Goal: Find specific page/section: Find specific page/section

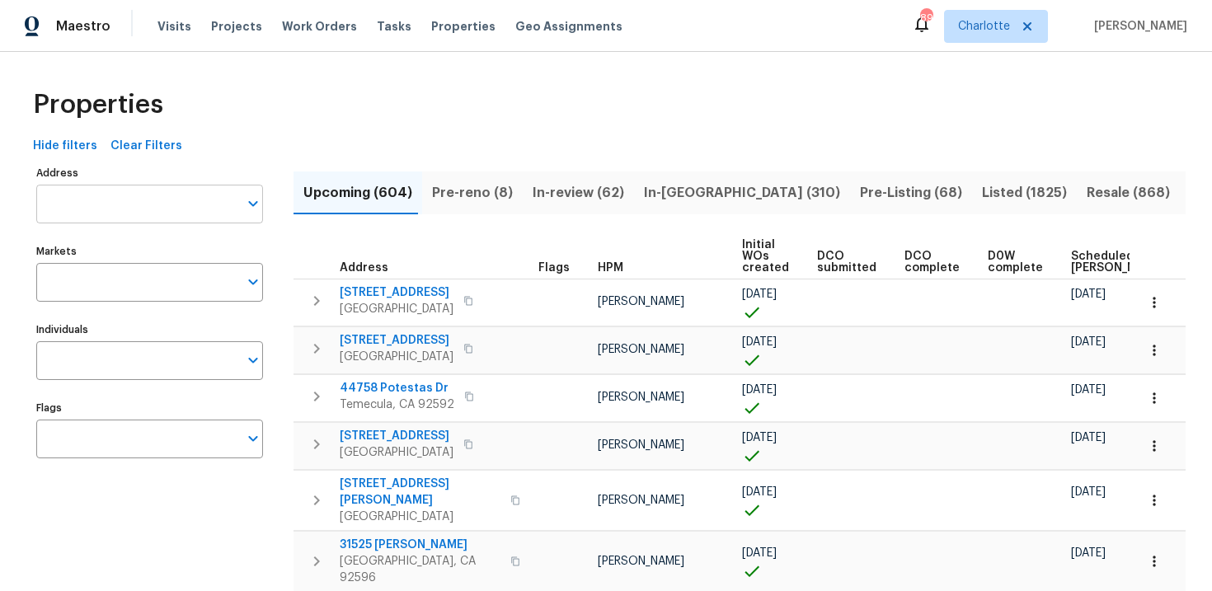
click at [115, 210] on input "Address" at bounding box center [137, 204] width 202 height 39
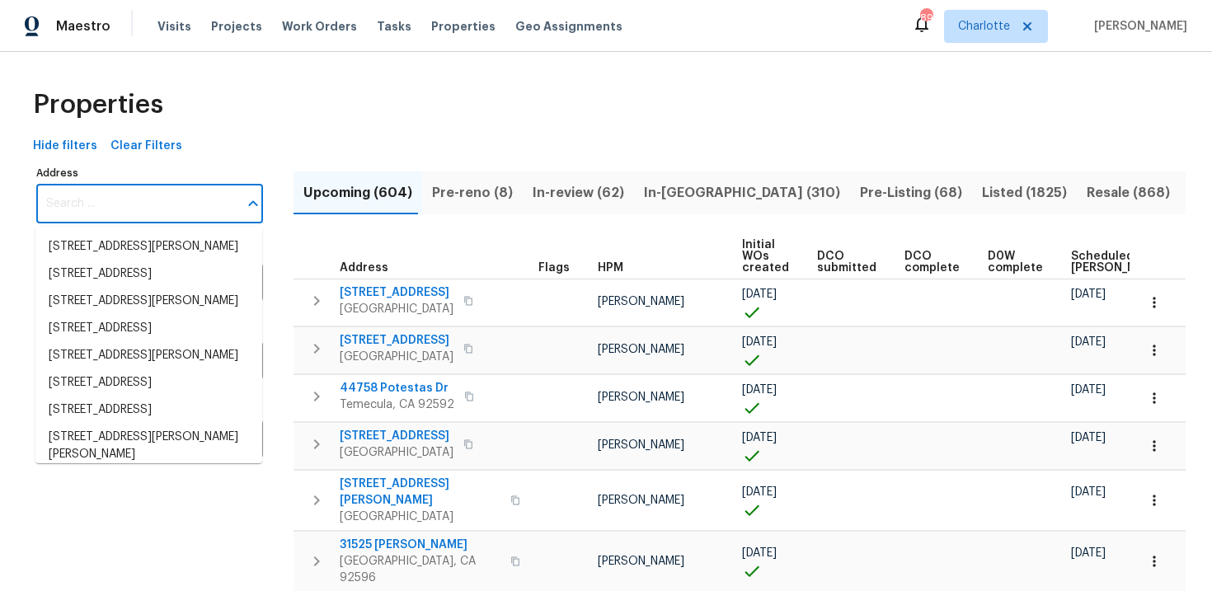
paste input "[STREET_ADDRESS]"
type input "[STREET_ADDRESS]"
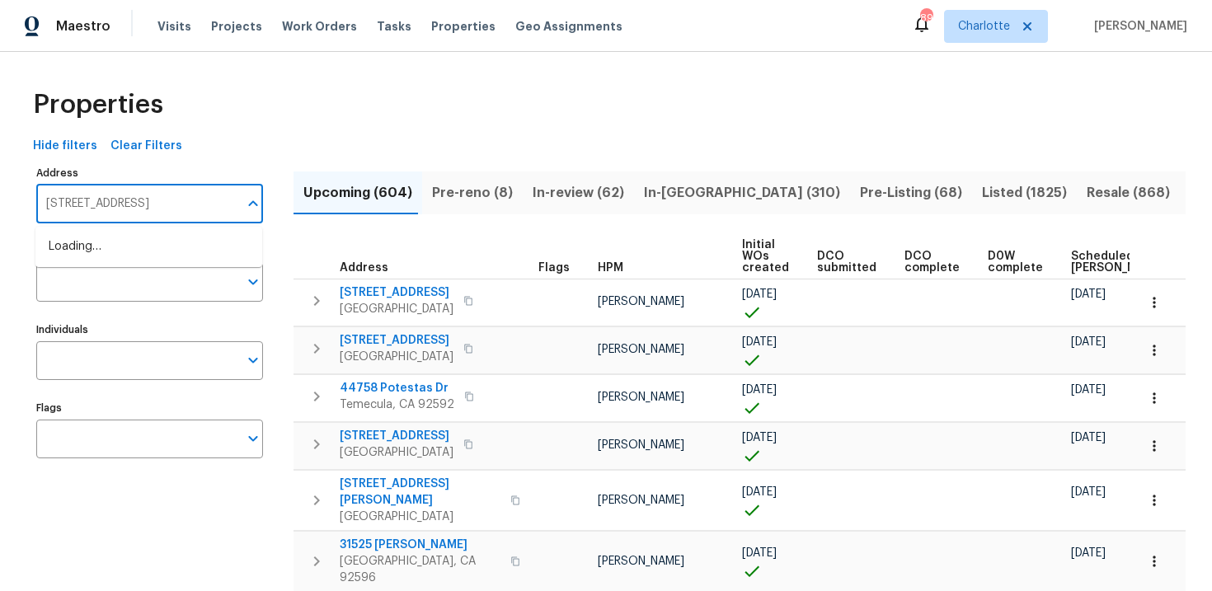
scroll to position [0, 5]
click at [138, 239] on li "641 Cottonwood Trl Keller TX 76248" at bounding box center [148, 246] width 227 height 27
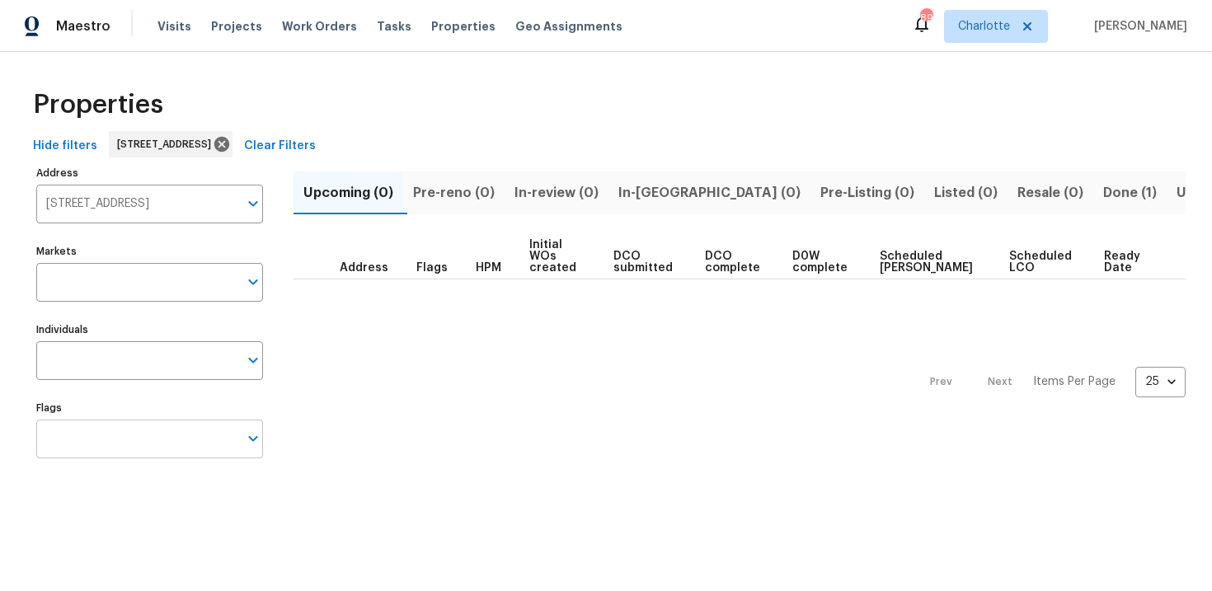
click at [157, 445] on input "Flags" at bounding box center [137, 439] width 202 height 39
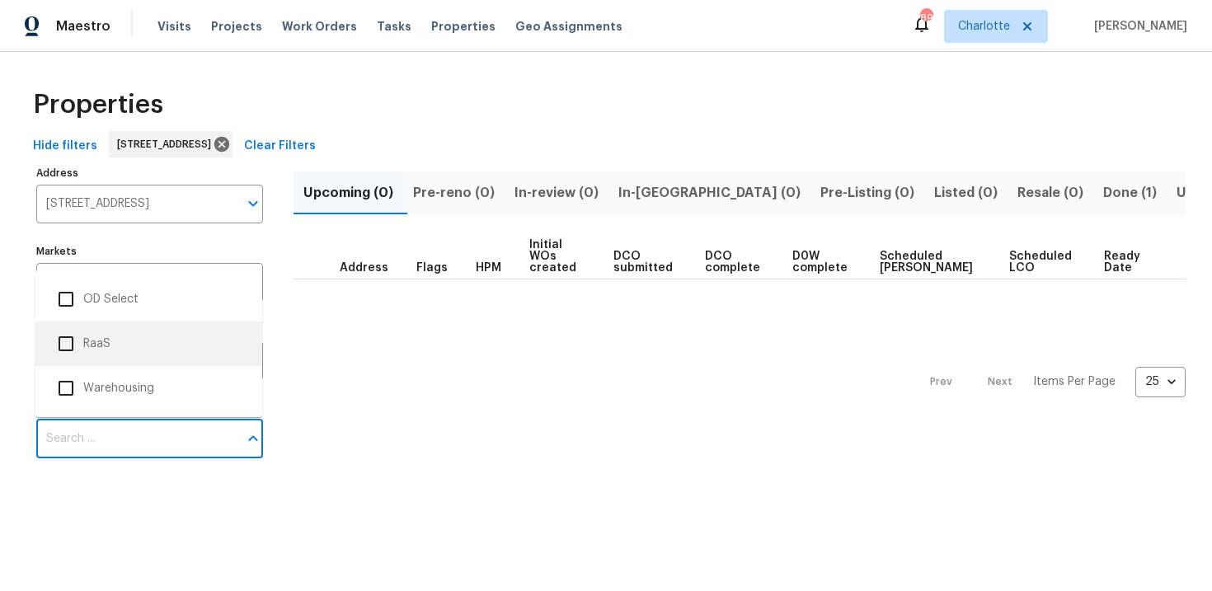
click at [157, 335] on li "RaaS" at bounding box center [149, 343] width 200 height 35
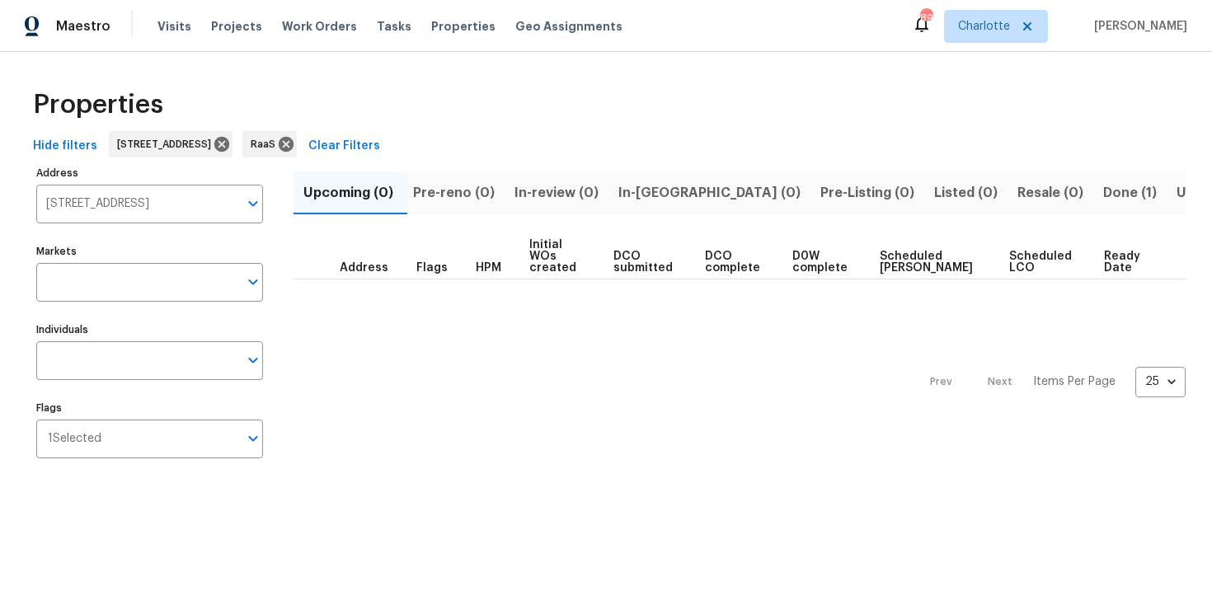
click at [1103, 195] on span "Done (1)" at bounding box center [1130, 192] width 54 height 23
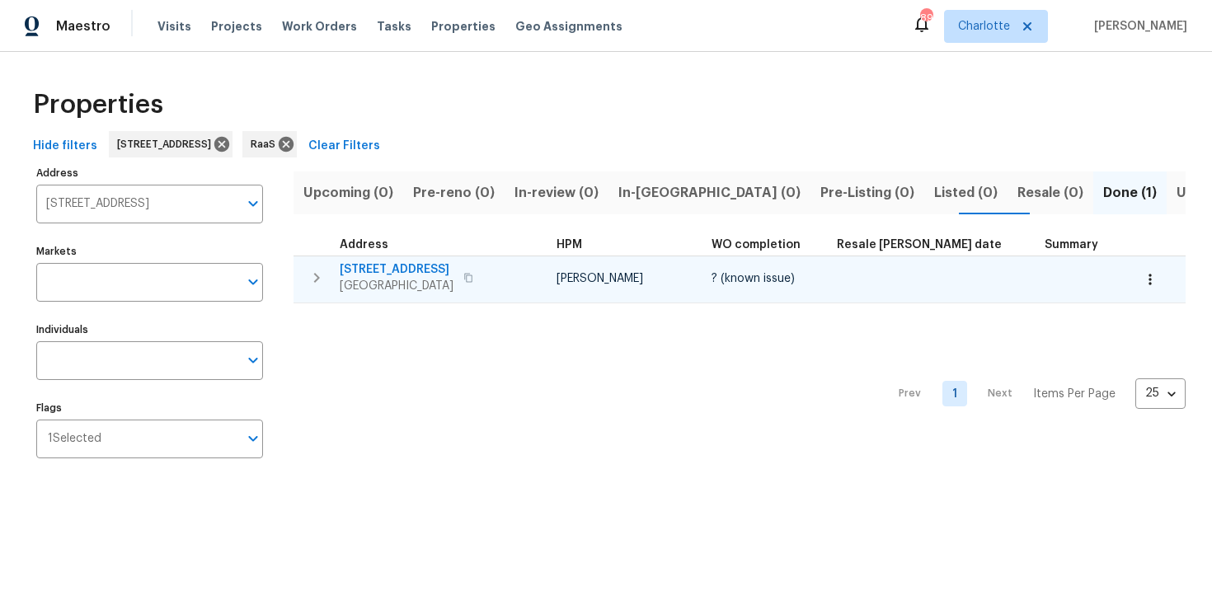
click at [510, 275] on div "641 Cottonwood Trl Keller, TX 76248" at bounding box center [432, 277] width 185 height 33
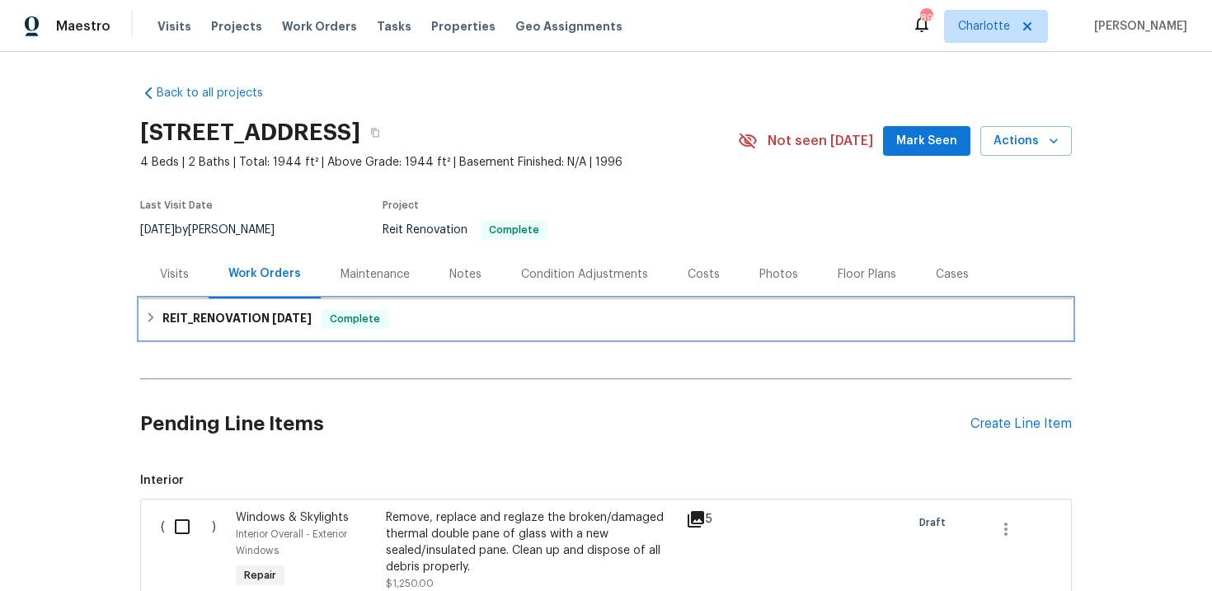
click at [480, 320] on div "REIT_RENOVATION [DATE] Complete" at bounding box center [606, 319] width 922 height 20
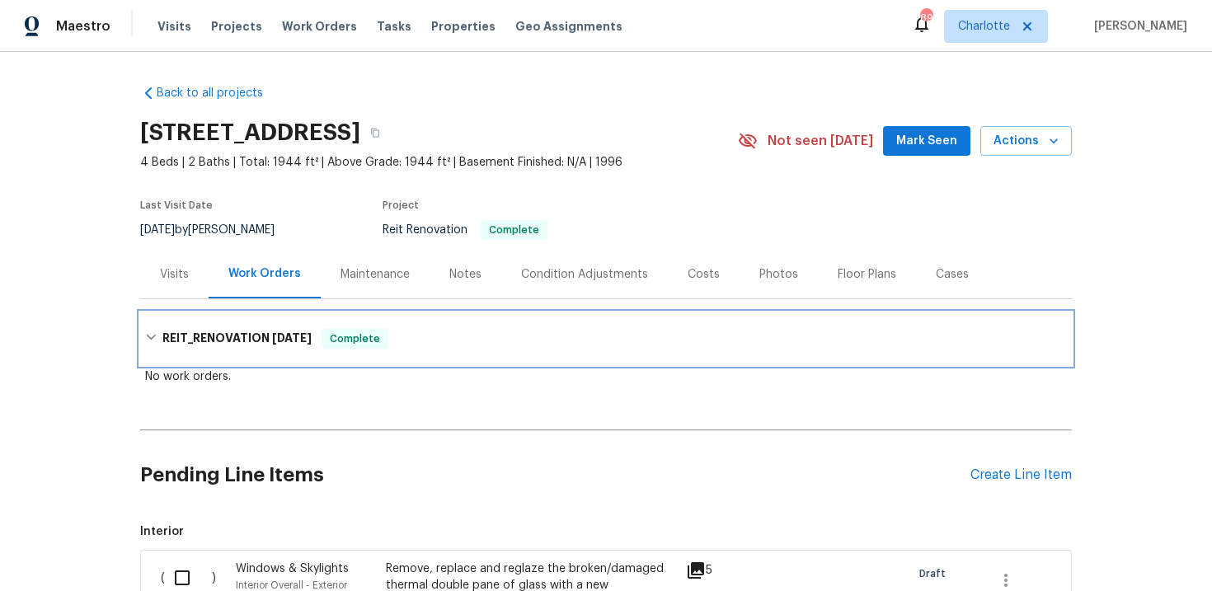
click at [480, 320] on div "REIT_RENOVATION [DATE] Complete" at bounding box center [605, 338] width 931 height 53
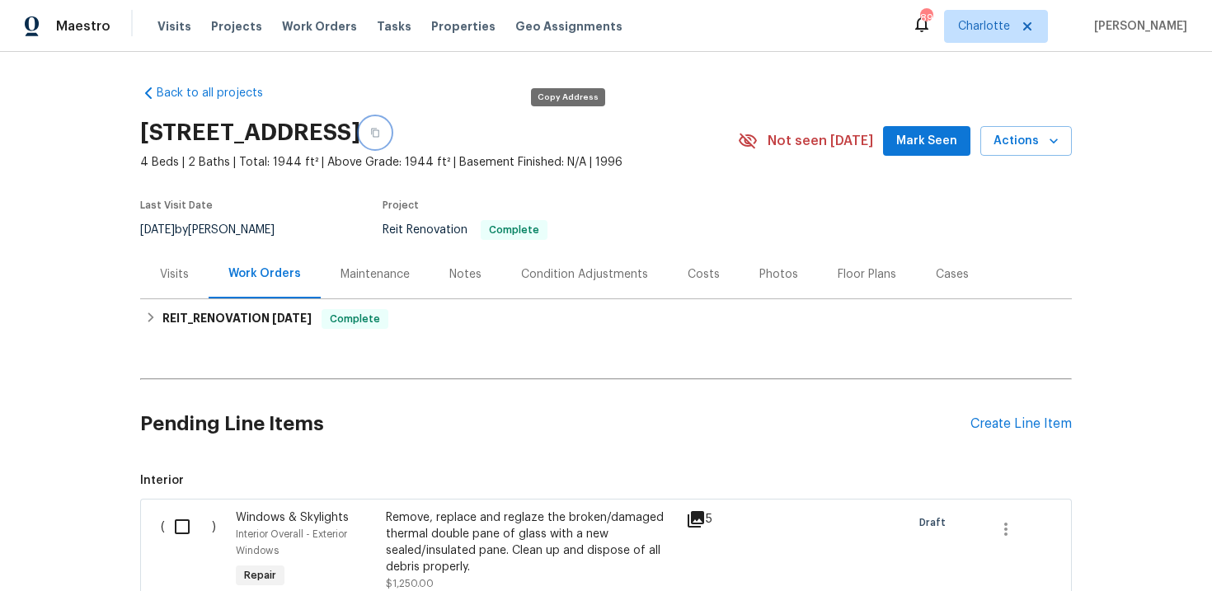
click at [380, 136] on icon "button" at bounding box center [375, 133] width 10 height 10
